Goal: Information Seeking & Learning: Learn about a topic

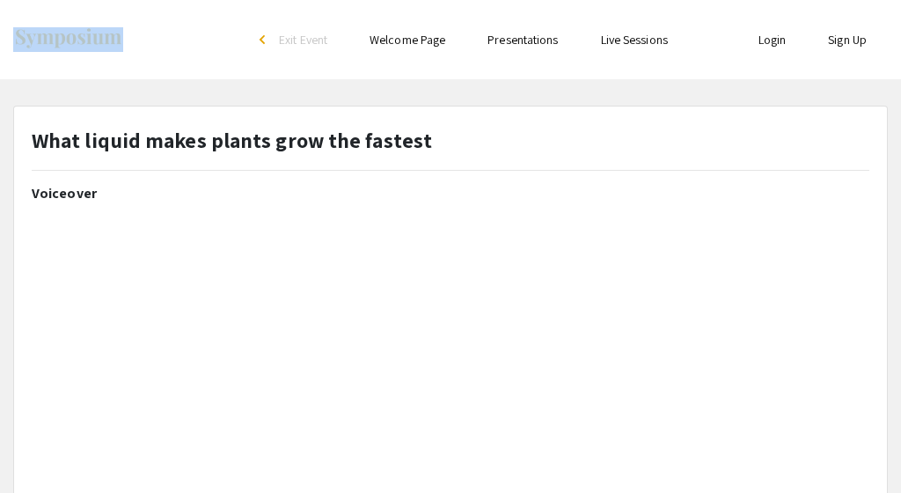
click at [382, 199] on h2 "Voiceover" at bounding box center [451, 193] width 838 height 17
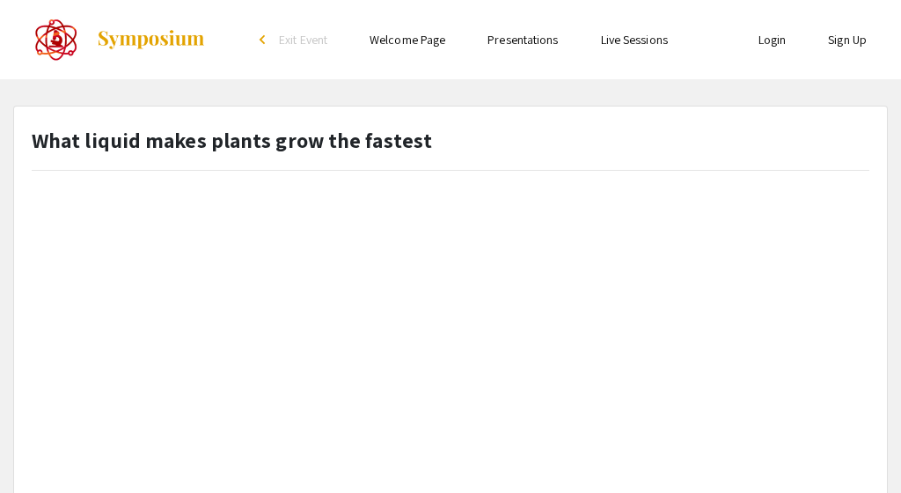
type input "0"
select select "custom"
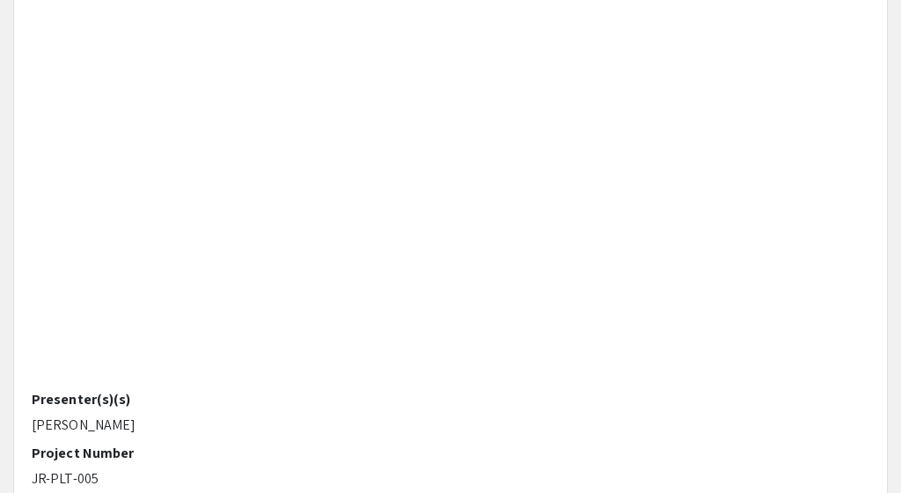
scroll to position [245, 0]
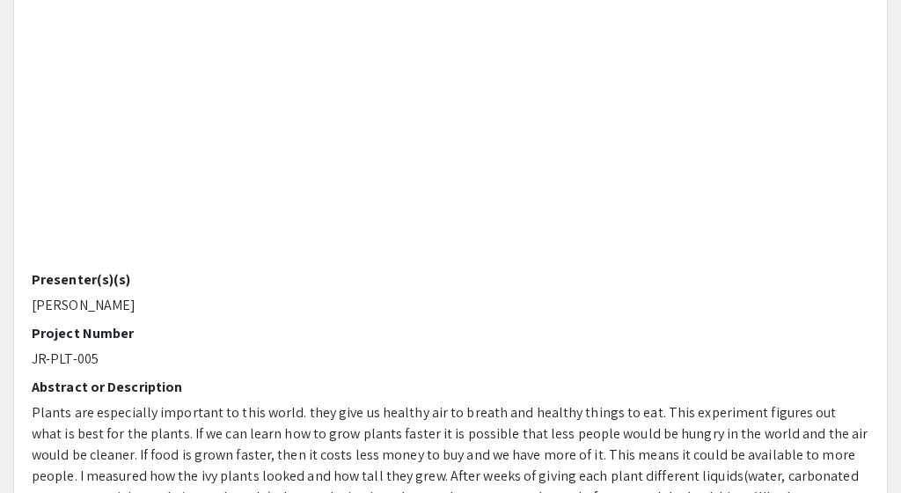
type input "1"
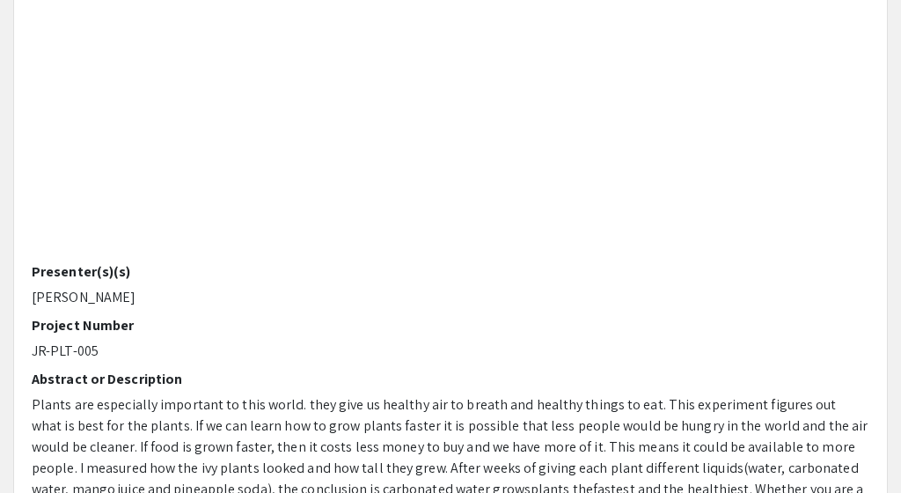
select select "auto"
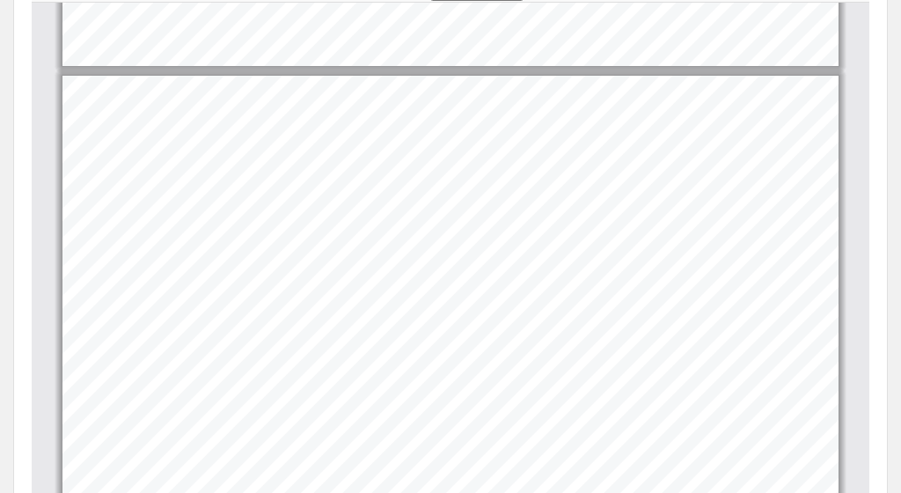
scroll to position [1060, 0]
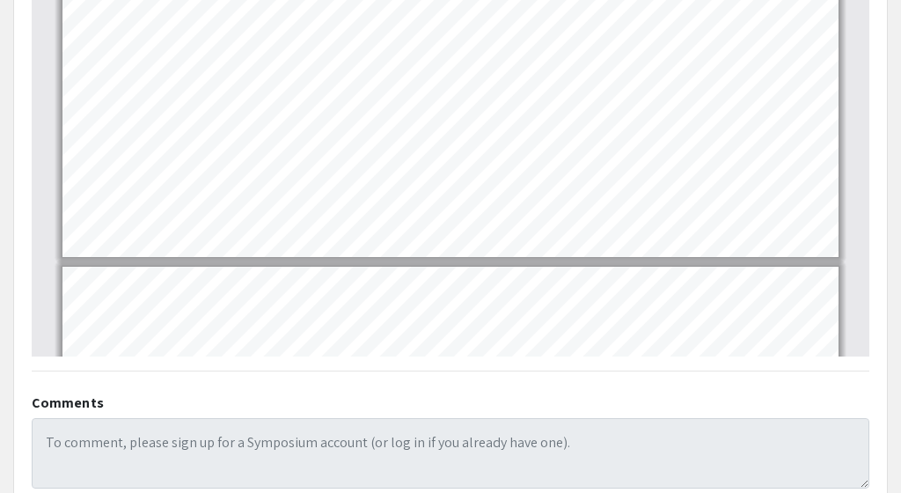
type input "6"
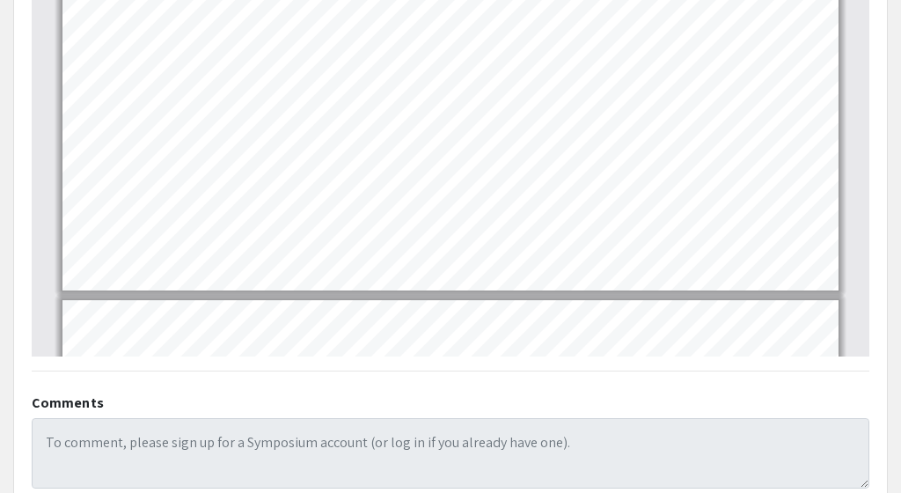
scroll to position [3098, 0]
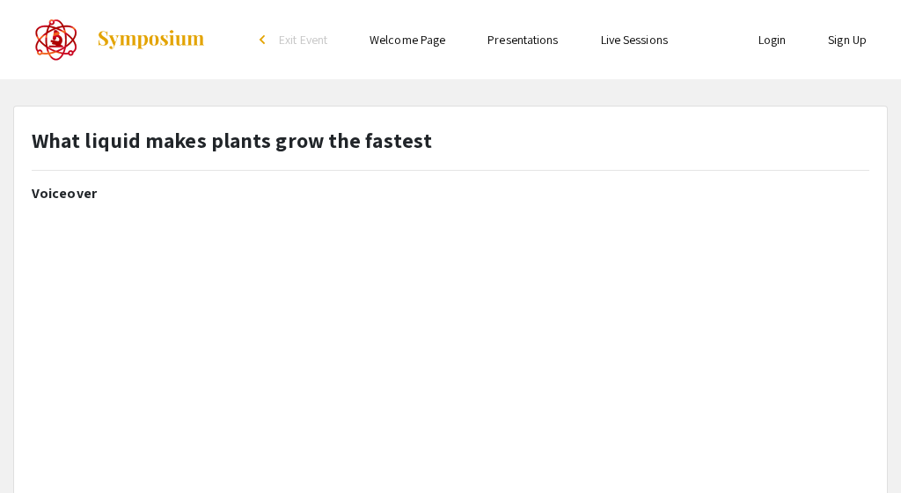
select select "custom"
type input "0"
select select "custom"
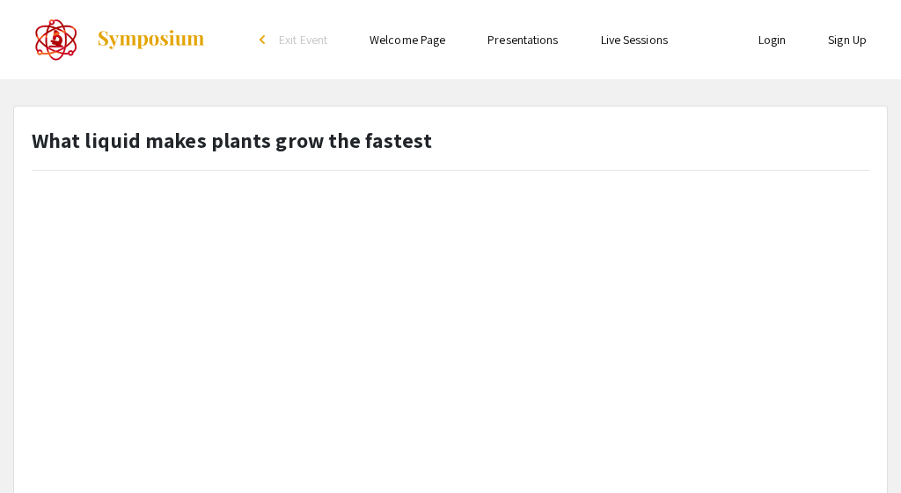
type input "1"
select select "auto"
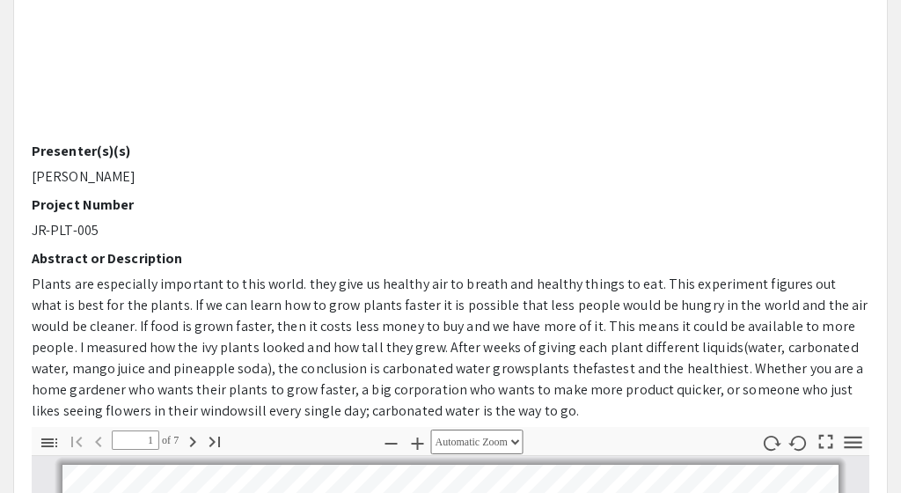
scroll to position [374, 0]
